Goal: Find specific page/section: Find specific page/section

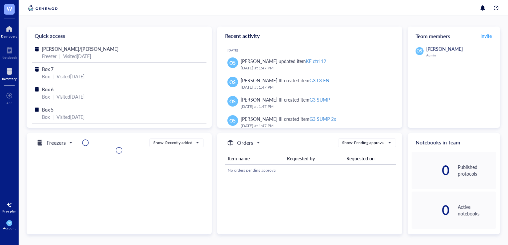
click at [5, 70] on div at bounding box center [9, 71] width 15 height 11
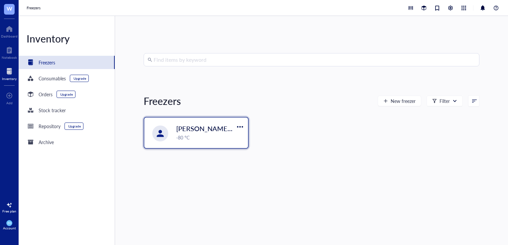
click at [188, 134] on div "-80 °C" at bounding box center [209, 137] width 67 height 7
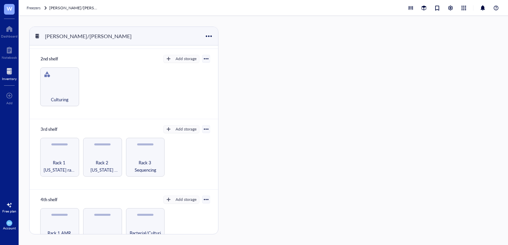
scroll to position [67, 0]
click at [101, 154] on div "Rack 2 [US_STATE] farm / [GEOGRAPHIC_DATA]/Influenza Challenge study" at bounding box center [102, 157] width 39 height 39
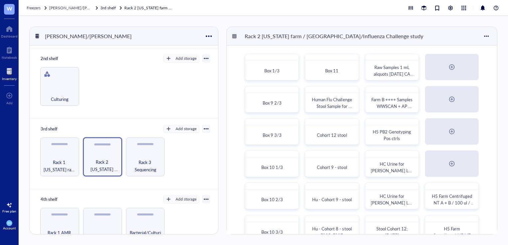
scroll to position [15, 0]
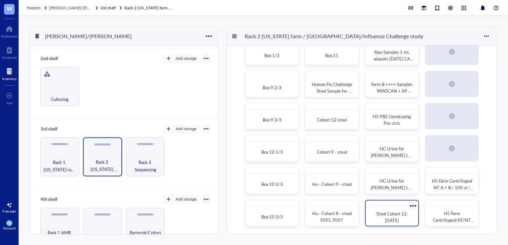
click at [395, 218] on span "Stool Cohort 12; [DATE]" at bounding box center [392, 217] width 32 height 13
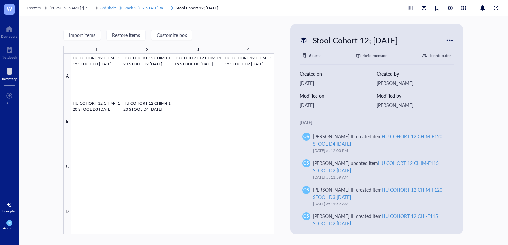
click at [152, 7] on span "Rack 2 [US_STATE] farm / [GEOGRAPHIC_DATA]/Influenza Challenge study" at bounding box center [191, 8] width 134 height 6
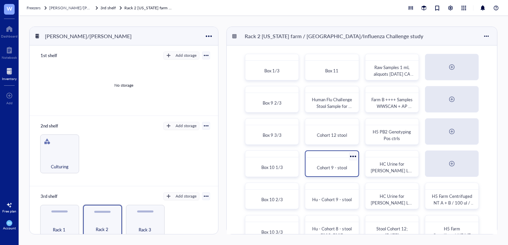
scroll to position [15, 0]
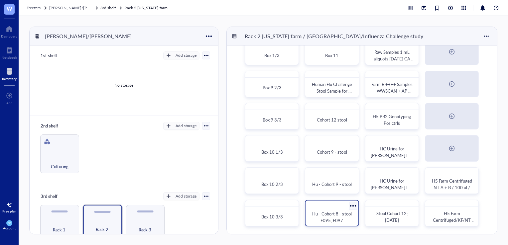
click at [331, 221] on span "Hu - Cohort 8 - stool F095, F097" at bounding box center [332, 217] width 40 height 13
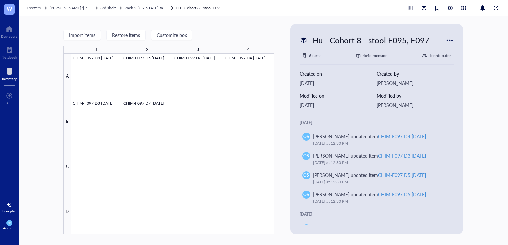
click at [189, 5] on link "Hu - Cohort 8 - stool F095, F097" at bounding box center [200, 8] width 50 height 7
click at [144, 9] on span "Rack 2 [US_STATE] farm / [GEOGRAPHIC_DATA]/Influenza Challenge study" at bounding box center [191, 8] width 134 height 6
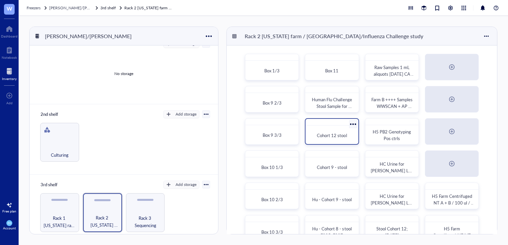
scroll to position [15, 0]
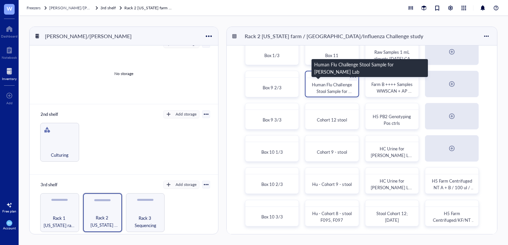
click at [331, 82] on span "Human Flu Challenge Stool Sample for [PERSON_NAME] Lab" at bounding box center [332, 94] width 41 height 26
